Goal: Navigation & Orientation: Find specific page/section

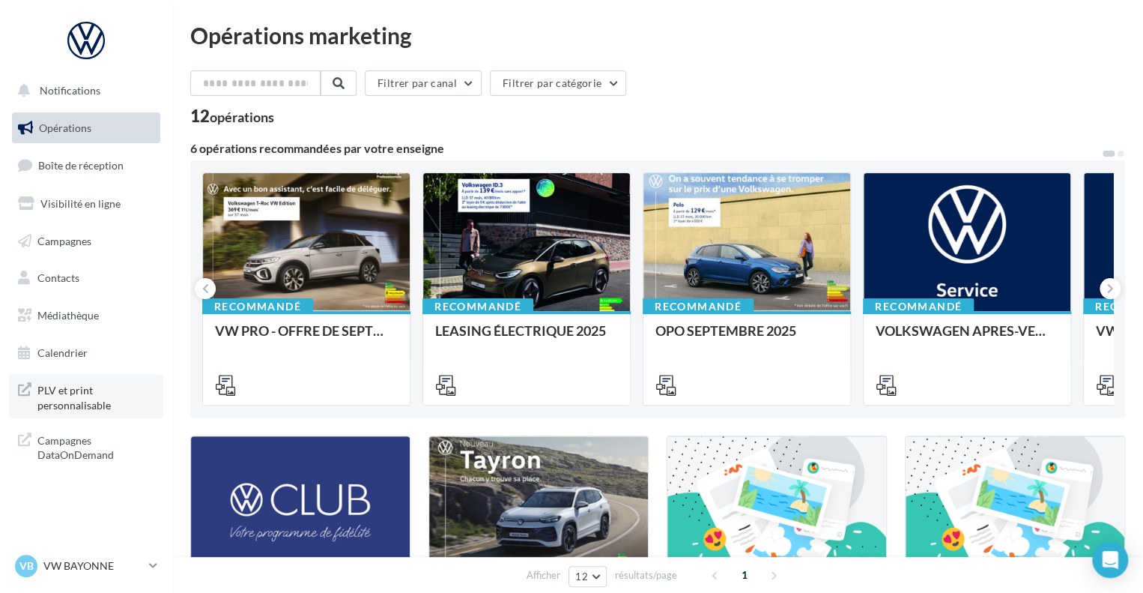
click at [57, 384] on span "PLV et print personnalisable" at bounding box center [95, 396] width 117 height 32
click at [68, 321] on span "Médiathèque" at bounding box center [67, 315] width 61 height 13
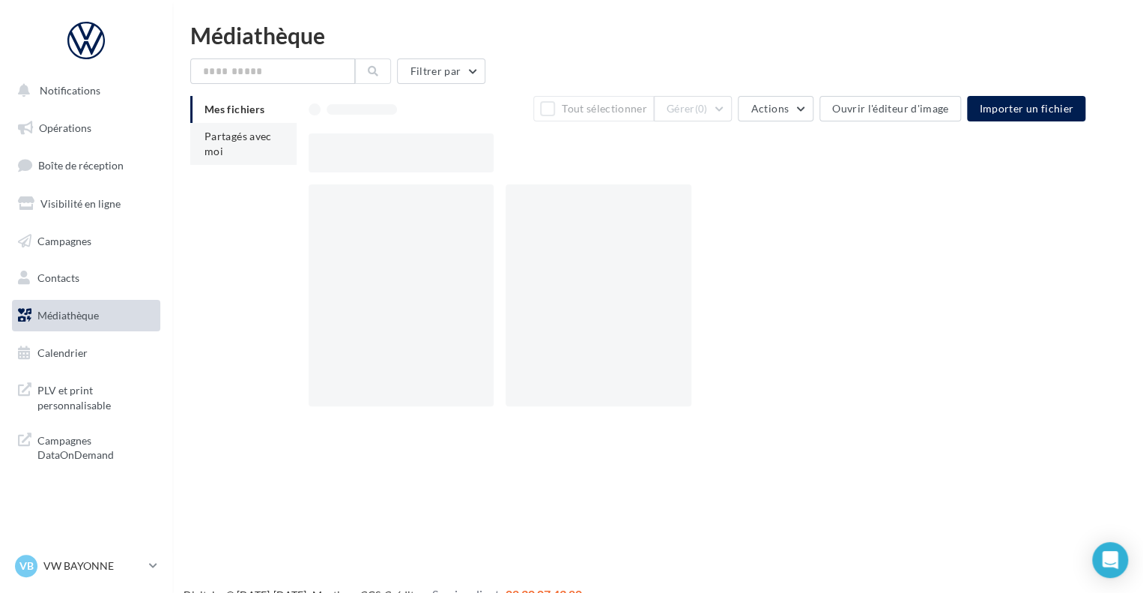
click at [228, 135] on span "Partagés avec moi" at bounding box center [238, 144] width 67 height 28
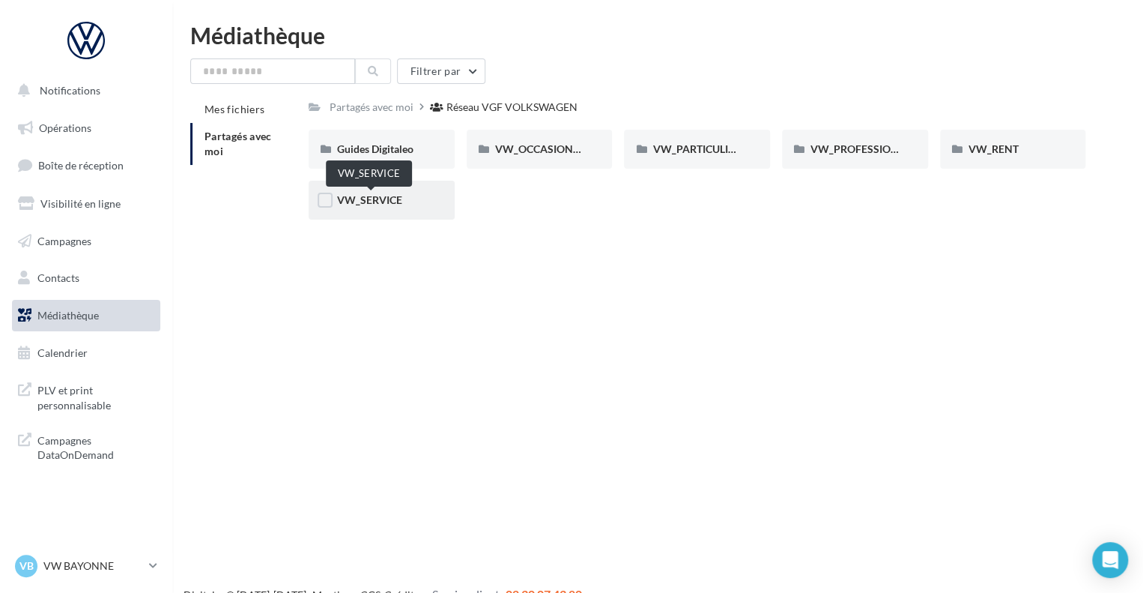
click at [356, 207] on div "VW_SERVICE" at bounding box center [381, 200] width 89 height 15
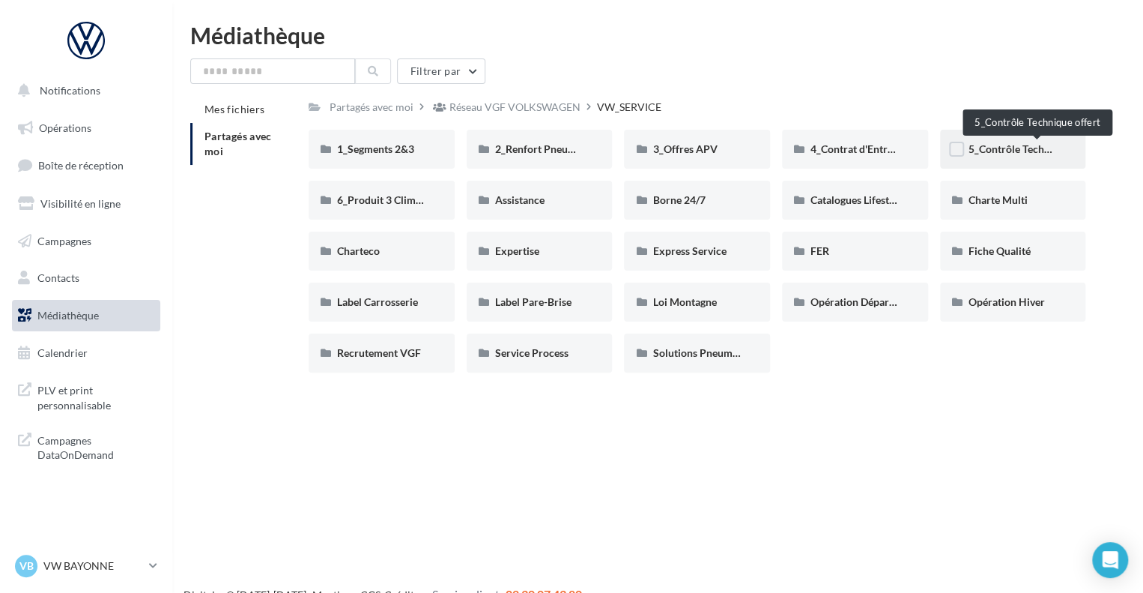
click at [983, 149] on span "5_Contrôle Technique offert" at bounding box center [1034, 148] width 131 height 13
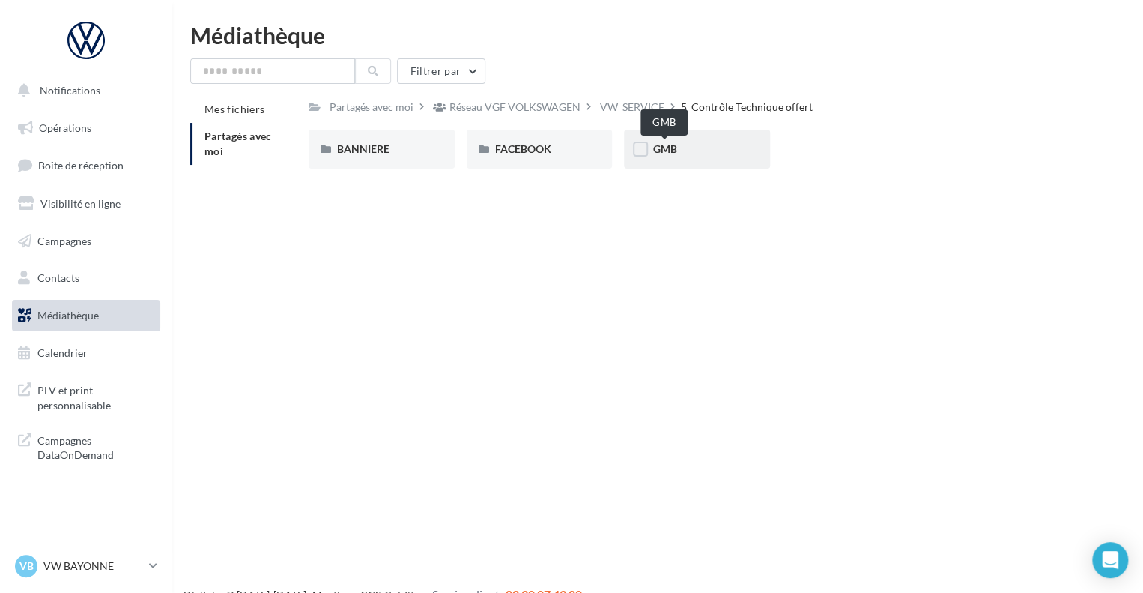
click at [659, 153] on span "GMB" at bounding box center [664, 148] width 24 height 13
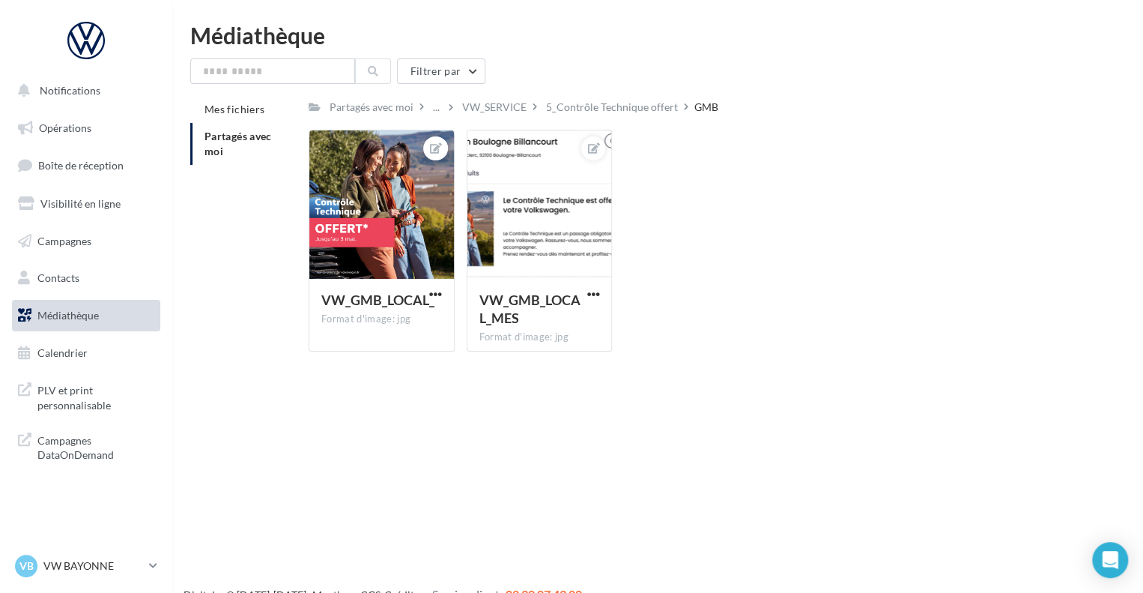
click at [651, 110] on div "5_Contrôle Technique offert" at bounding box center [612, 107] width 132 height 15
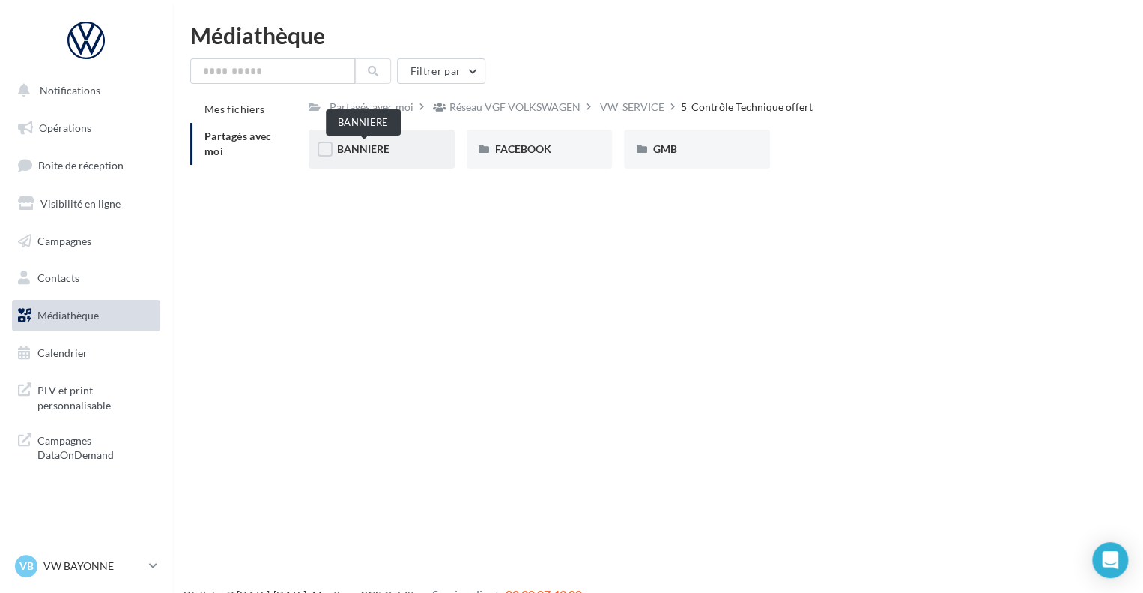
click at [387, 150] on span "BANNIERE" at bounding box center [363, 148] width 52 height 13
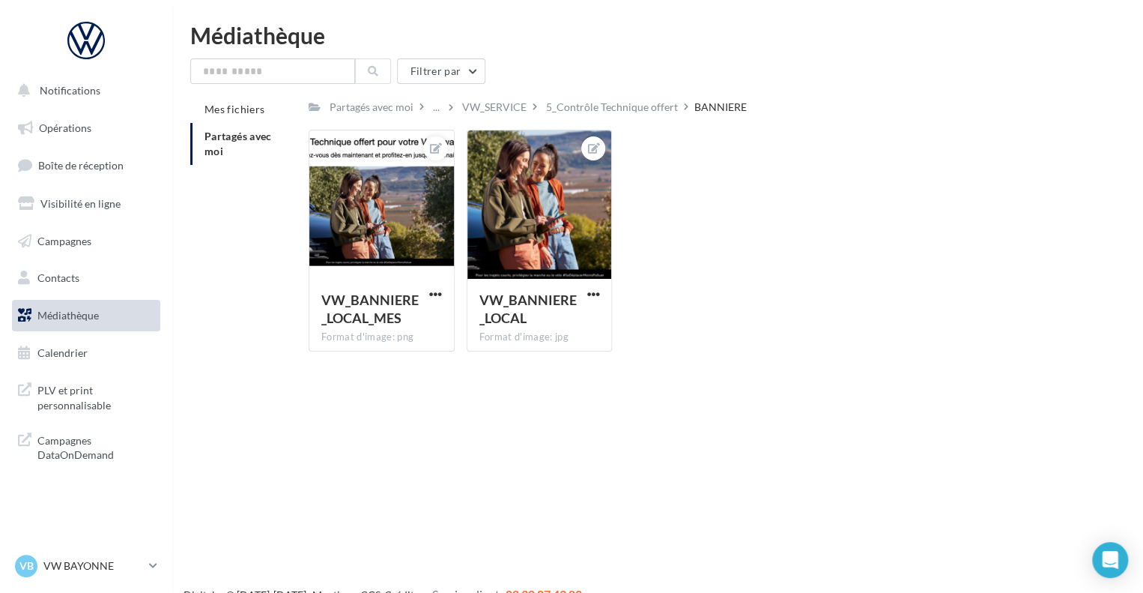
click at [641, 119] on div "Partagés avec moi ... VW_SERVICE 5_Contrôle Technique offert BANNIERE Rs Partag…" at bounding box center [697, 229] width 777 height 267
click at [641, 114] on div "5_Contrôle Technique offert" at bounding box center [612, 107] width 132 height 15
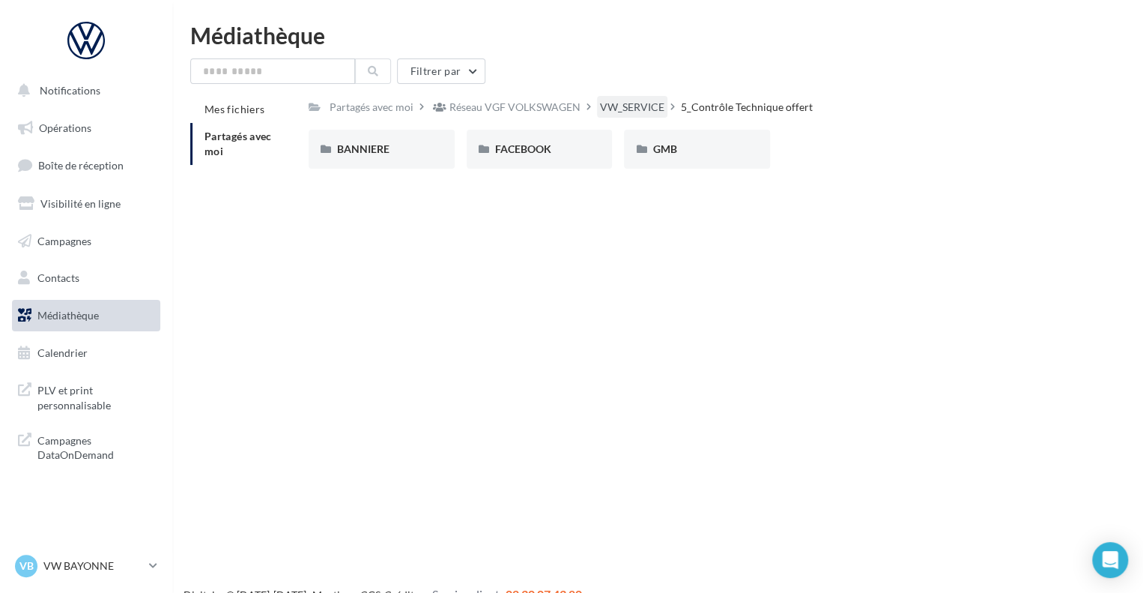
click at [621, 109] on div "VW_SERVICE" at bounding box center [632, 107] width 64 height 15
